Goal: Navigation & Orientation: Find specific page/section

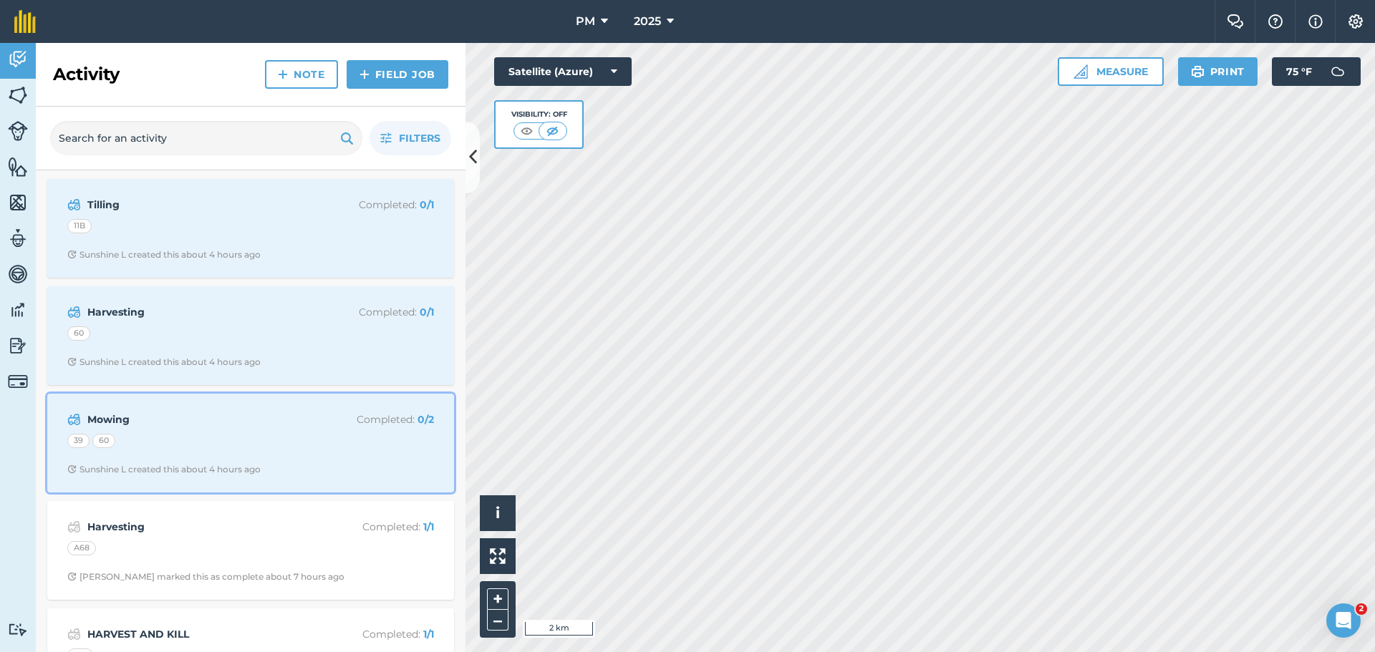
click at [175, 450] on div "39 60" at bounding box center [250, 443] width 367 height 19
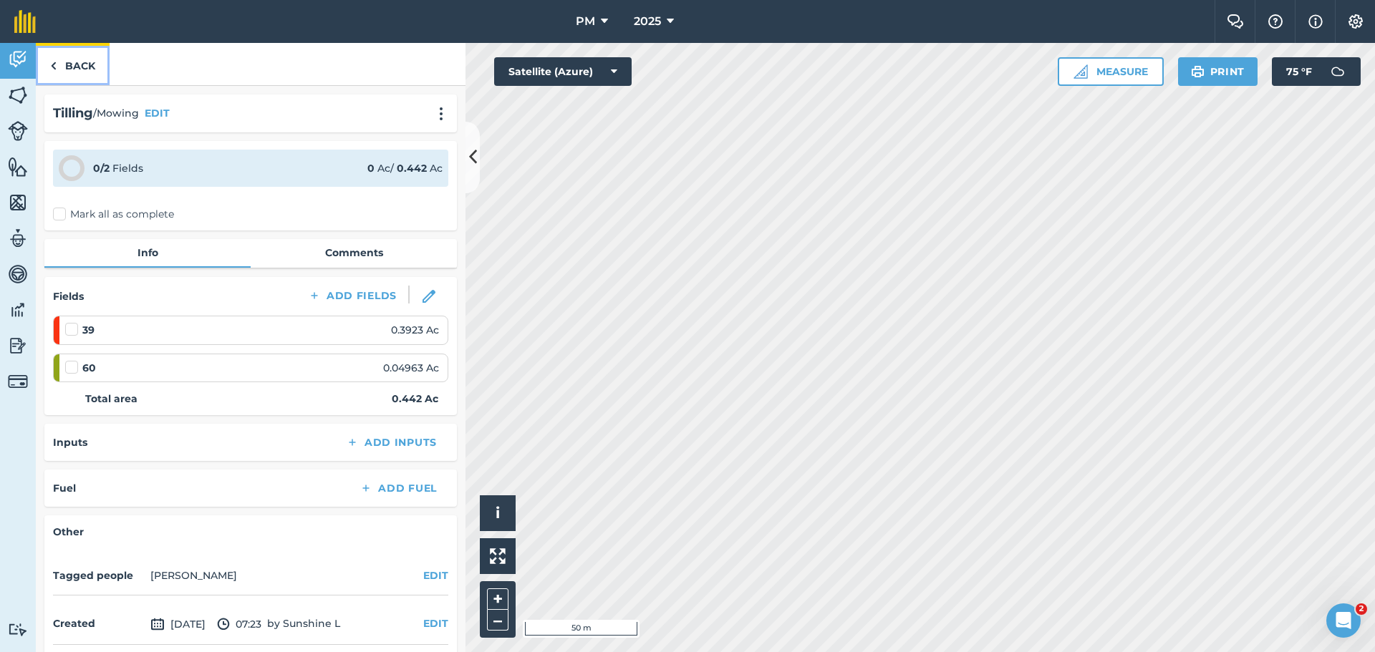
click at [62, 57] on link "Back" at bounding box center [73, 64] width 74 height 42
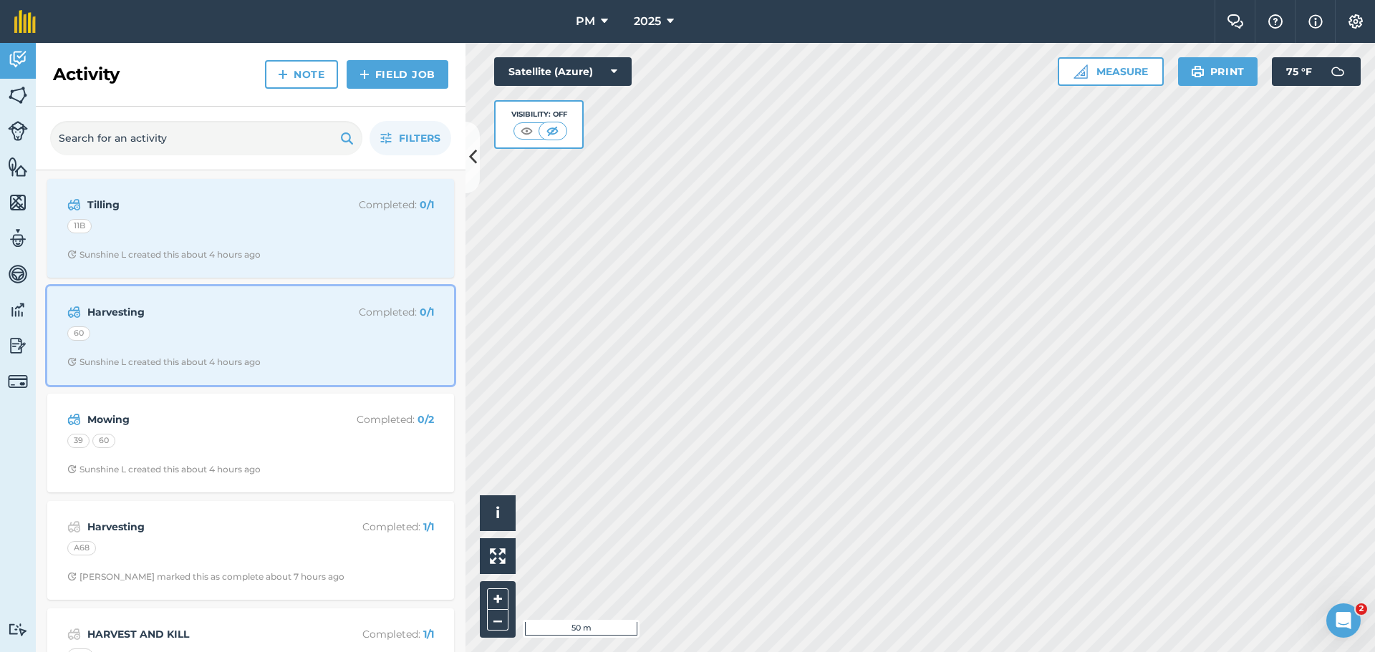
click at [147, 333] on div "60" at bounding box center [250, 335] width 367 height 19
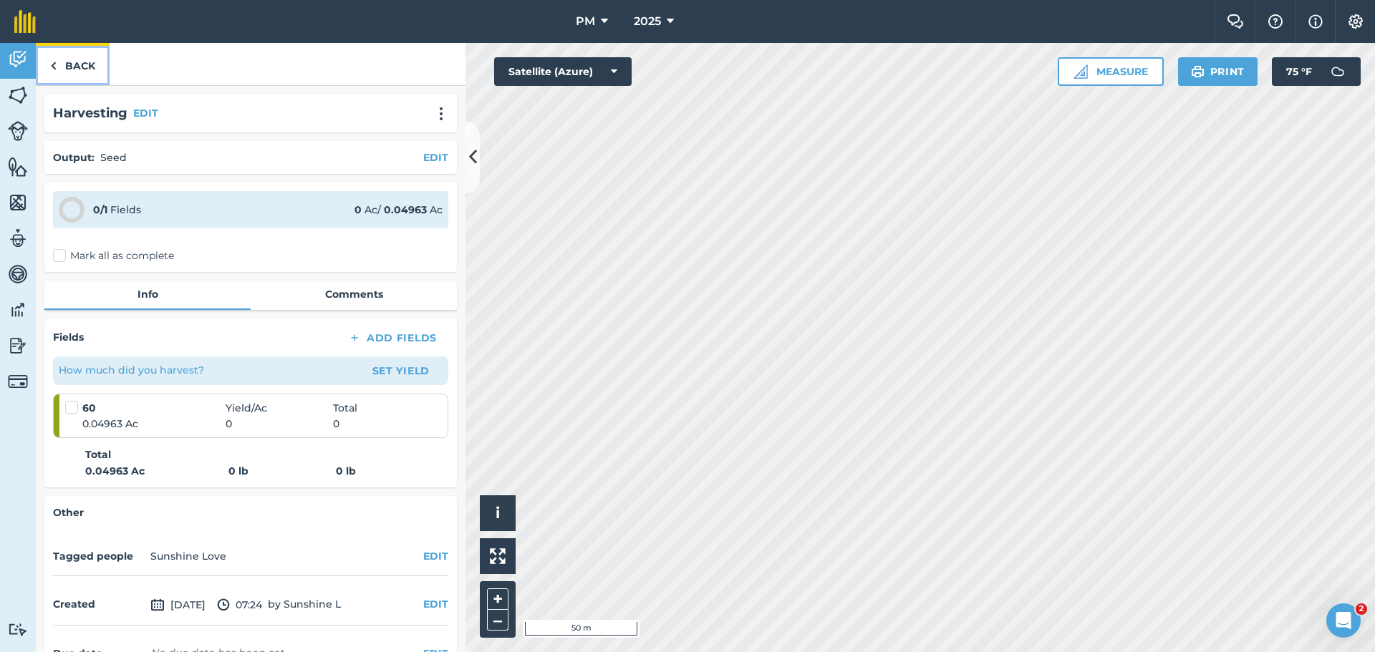
click at [70, 60] on link "Back" at bounding box center [73, 64] width 74 height 42
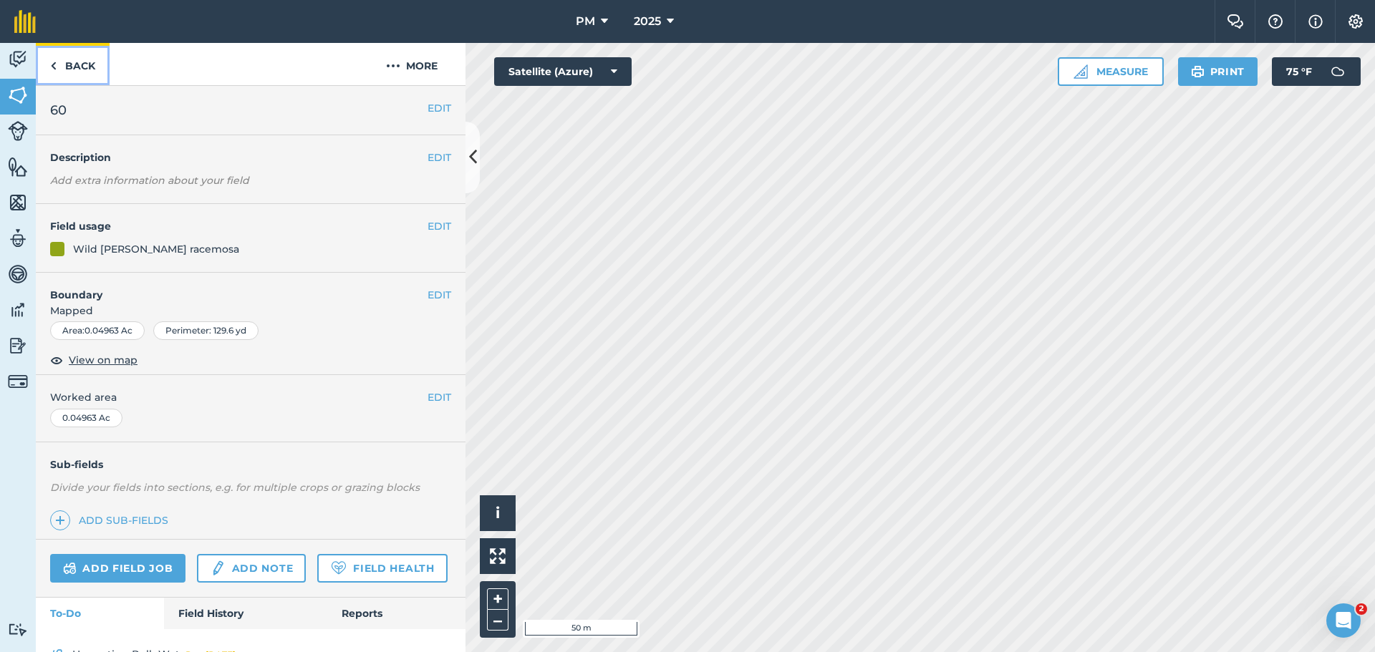
click at [86, 62] on link "Back" at bounding box center [73, 64] width 74 height 42
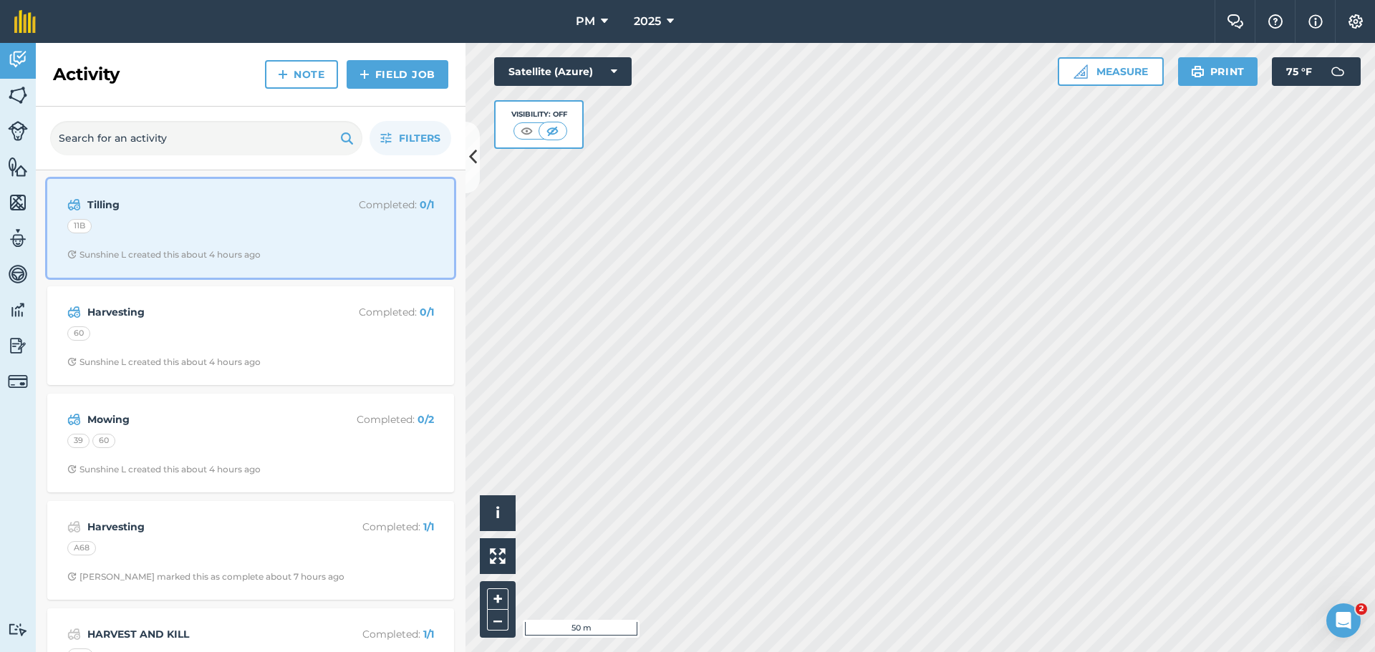
click at [163, 227] on div "11B" at bounding box center [250, 228] width 367 height 19
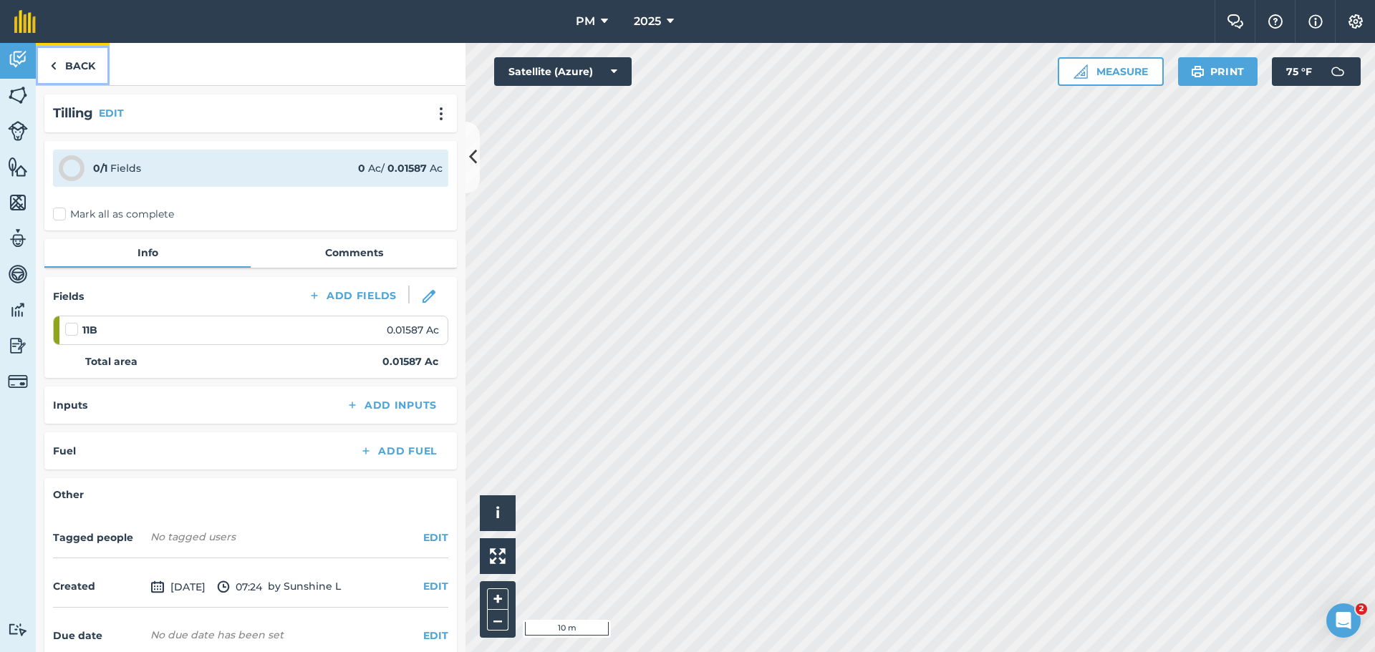
click at [60, 62] on link "Back" at bounding box center [73, 64] width 74 height 42
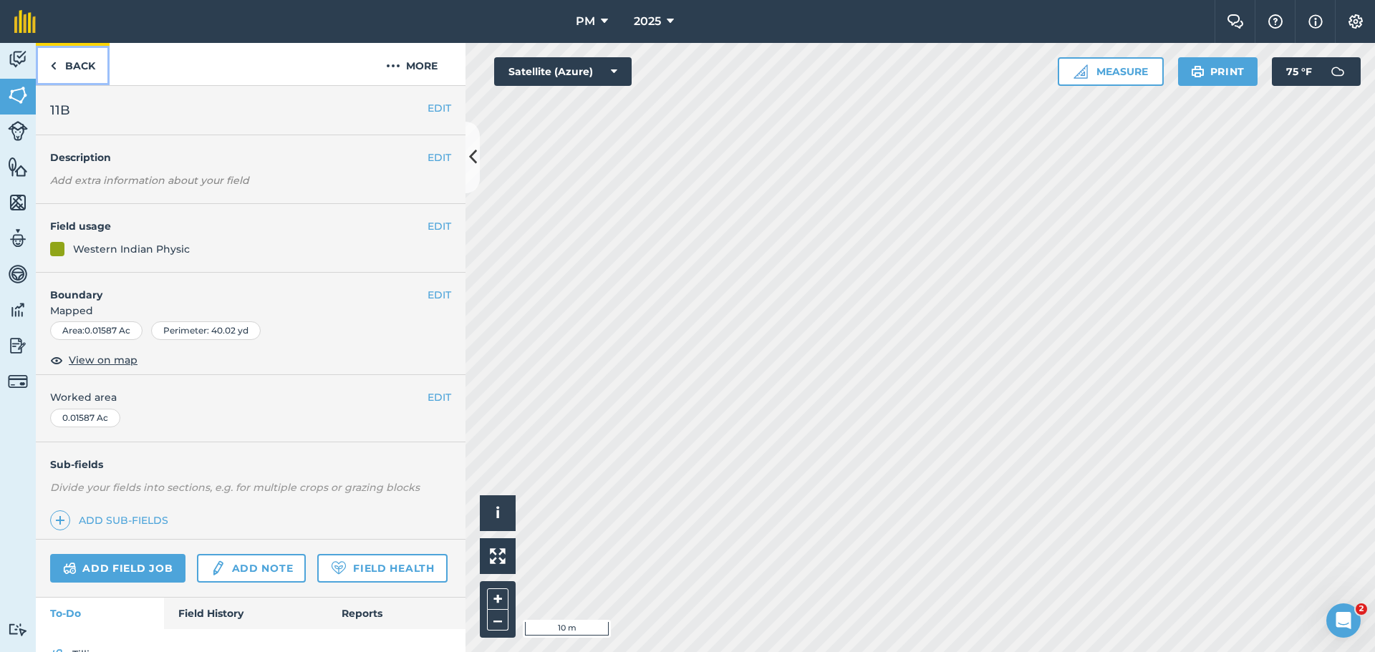
click at [55, 68] on img at bounding box center [53, 65] width 6 height 17
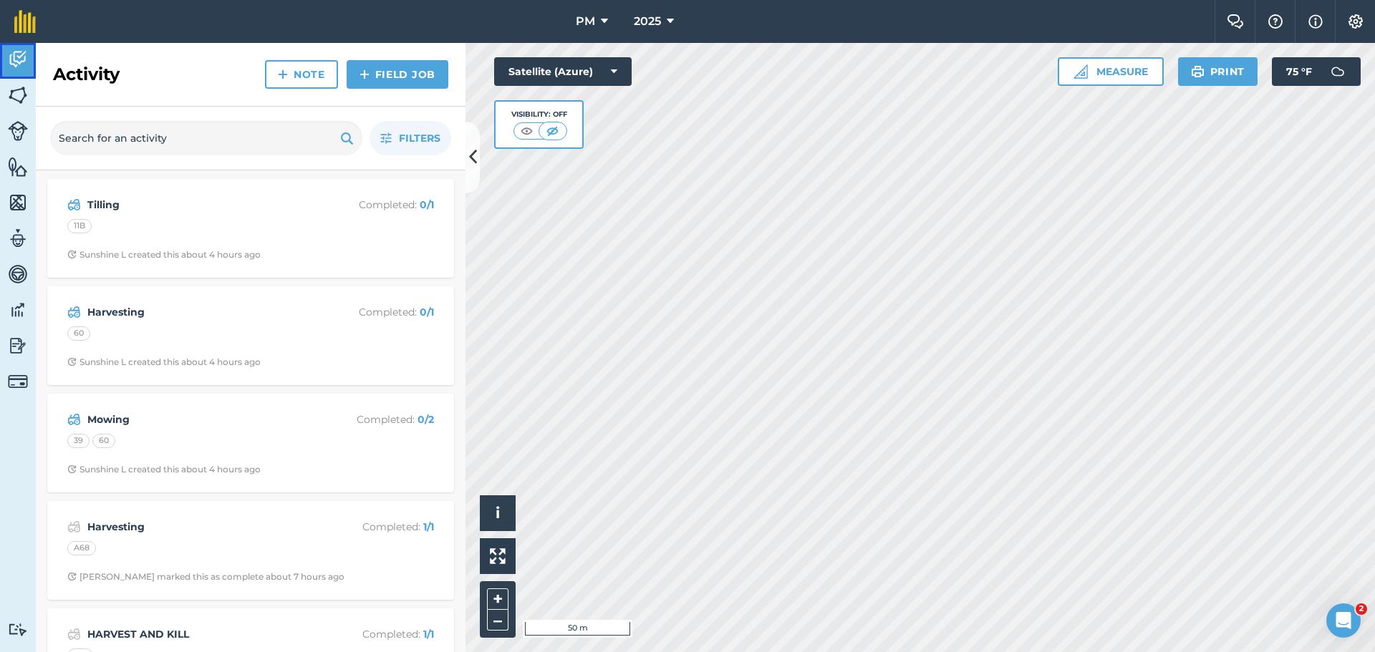
click at [19, 61] on img at bounding box center [18, 59] width 20 height 21
